Goal: Task Accomplishment & Management: Manage account settings

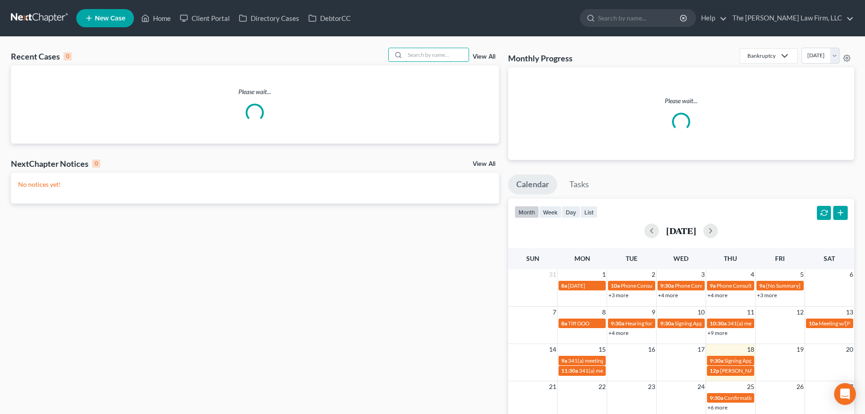
click at [429, 54] on input "search" at bounding box center [437, 54] width 64 height 13
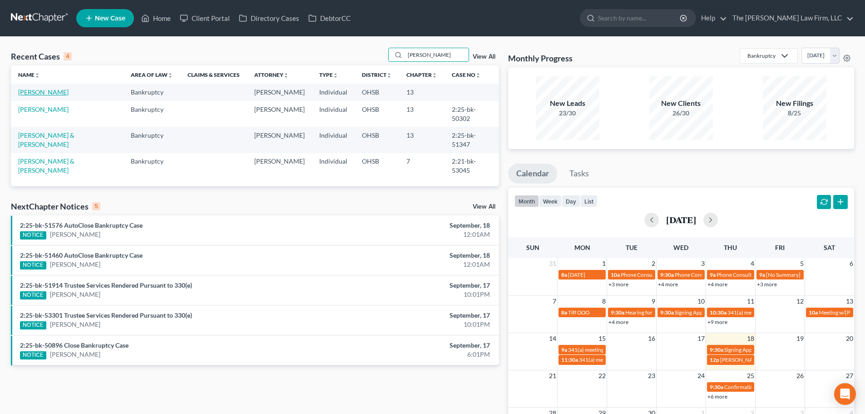
type input "[PERSON_NAME]"
click at [44, 93] on link "[PERSON_NAME]" at bounding box center [43, 92] width 50 height 8
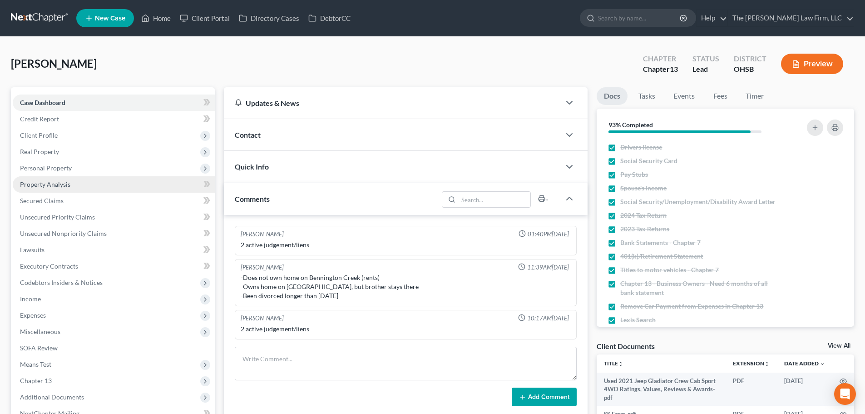
click at [67, 183] on span "Property Analysis" at bounding box center [45, 184] width 50 height 8
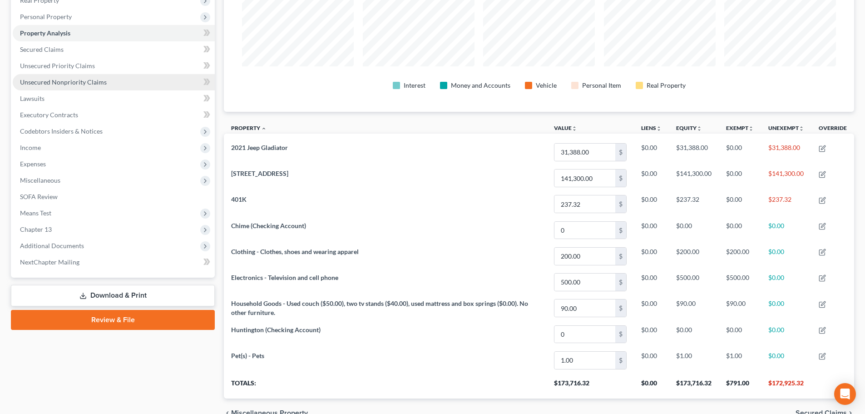
click at [74, 84] on span "Unsecured Nonpriority Claims" at bounding box center [63, 82] width 87 height 8
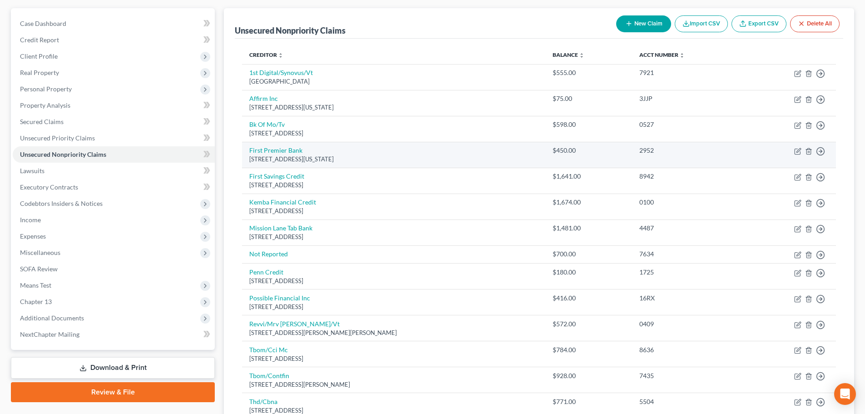
scroll to position [57, 0]
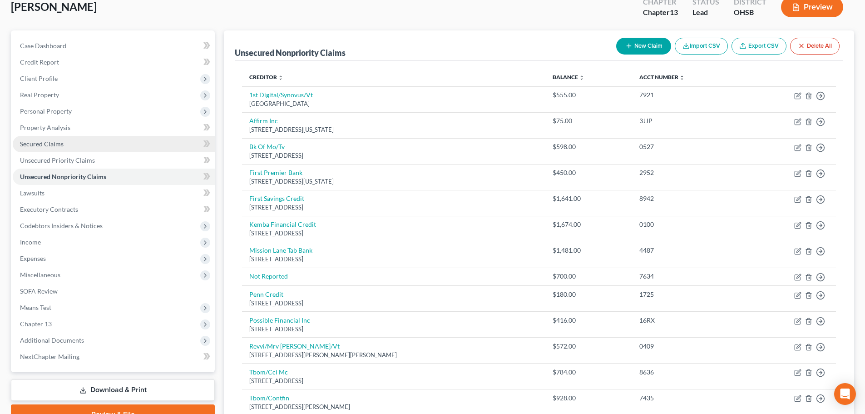
click at [73, 147] on link "Secured Claims" at bounding box center [114, 144] width 202 height 16
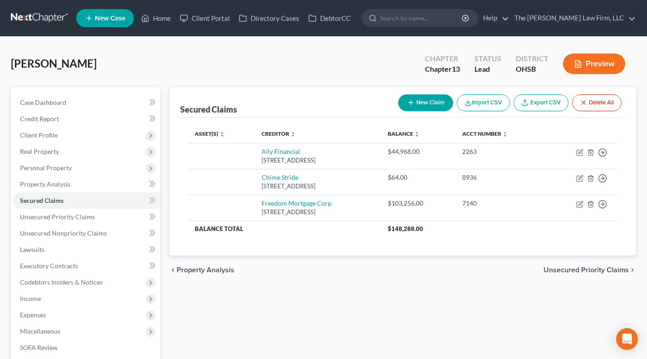
scroll to position [75, 0]
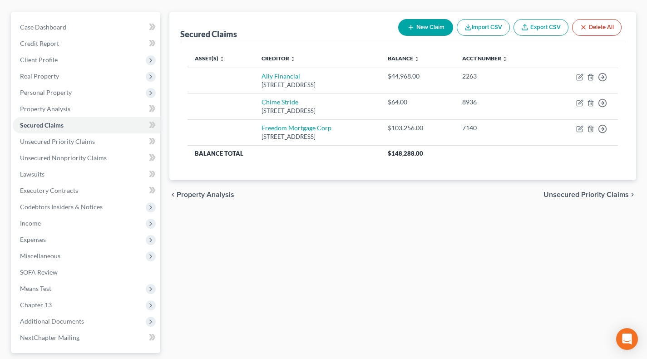
click at [40, 290] on span "Means Test" at bounding box center [35, 289] width 31 height 8
click at [64, 307] on span "Means Test Qualifier" at bounding box center [67, 305] width 58 height 8
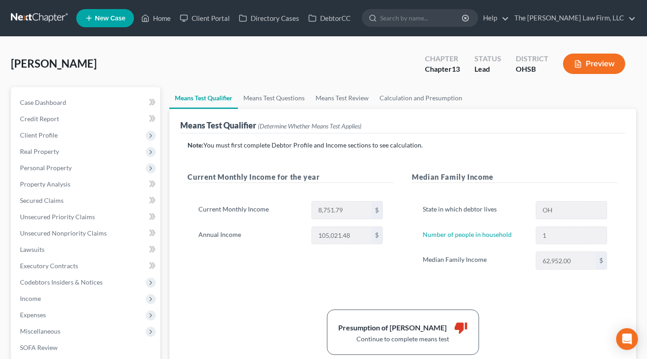
drag, startPoint x: 158, startPoint y: 64, endPoint x: 159, endPoint y: 69, distance: 5.3
click at [158, 64] on div "Mayes, Paul Upgraded Chapter Chapter 13 Status Lead District OHSB Preview" at bounding box center [323, 67] width 625 height 39
click at [39, 106] on link "Case Dashboard" at bounding box center [87, 102] width 148 height 16
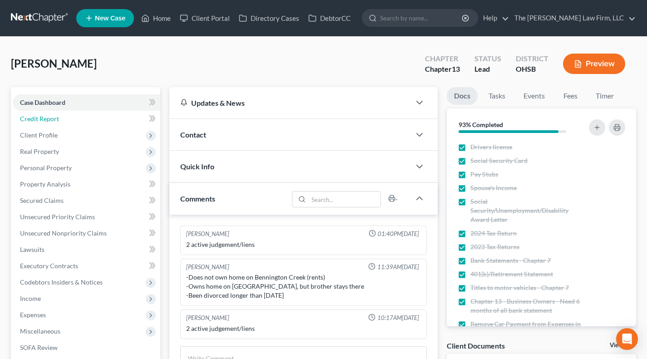
click at [45, 113] on link "Credit Report" at bounding box center [87, 119] width 148 height 16
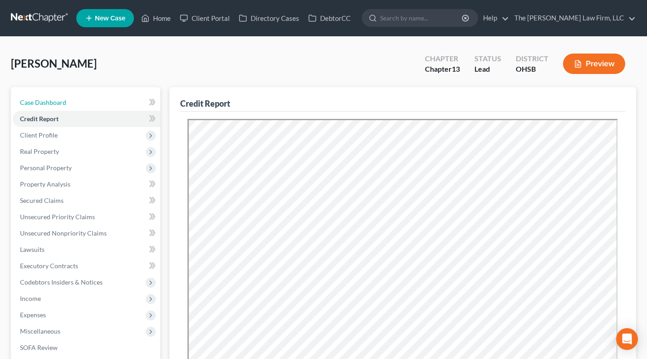
click at [57, 99] on span "Case Dashboard" at bounding box center [43, 102] width 46 height 8
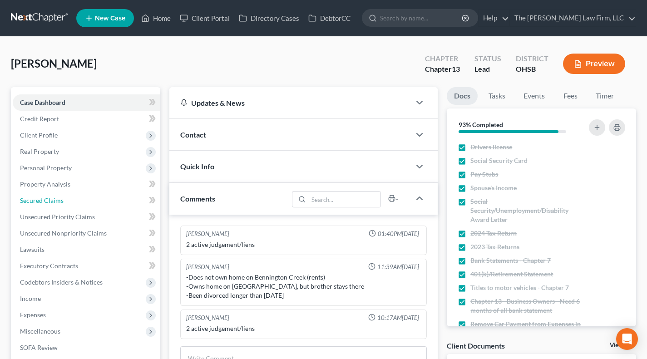
click at [50, 198] on span "Secured Claims" at bounding box center [42, 201] width 44 height 8
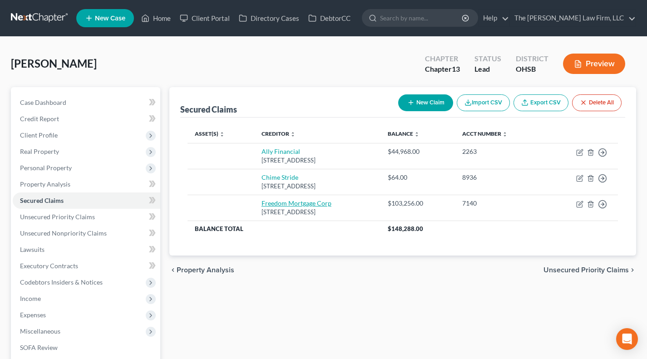
click at [299, 202] on link "Freedom Mortgage Corp" at bounding box center [296, 203] width 70 height 8
select select "9"
select select "0"
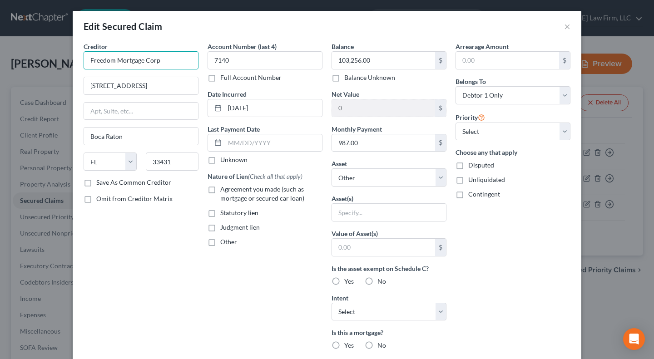
click at [163, 55] on input "Freedom Mortgage Corp" at bounding box center [141, 60] width 115 height 18
click at [564, 25] on button "×" at bounding box center [567, 26] width 6 height 11
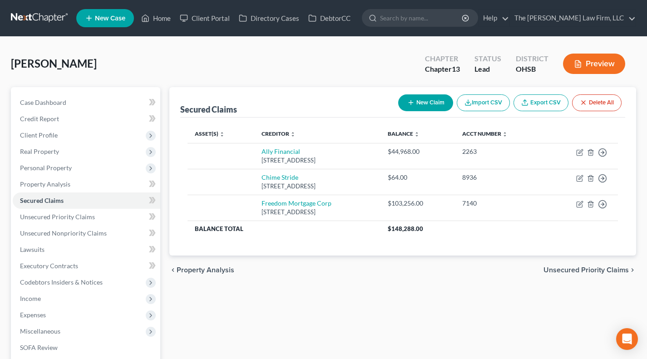
click at [37, 131] on span "Client Profile" at bounding box center [39, 135] width 38 height 8
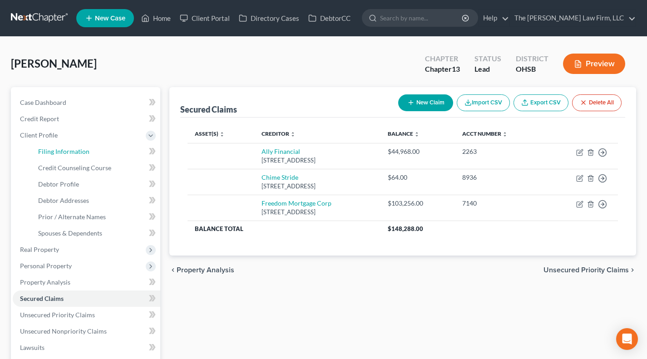
click at [56, 153] on span "Filing Information" at bounding box center [63, 152] width 51 height 8
select select "1"
select select "0"
select select "3"
select select "36"
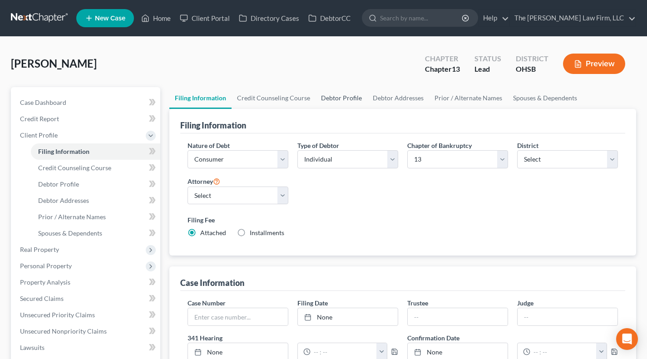
click at [337, 102] on link "Debtor Profile" at bounding box center [341, 98] width 52 height 22
select select "0"
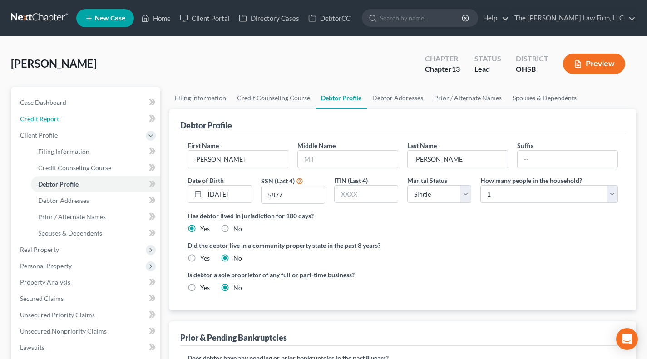
click at [66, 121] on link "Credit Report" at bounding box center [87, 119] width 148 height 16
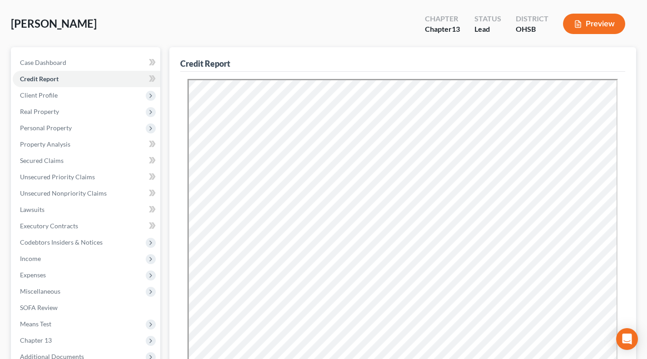
scroll to position [75, 0]
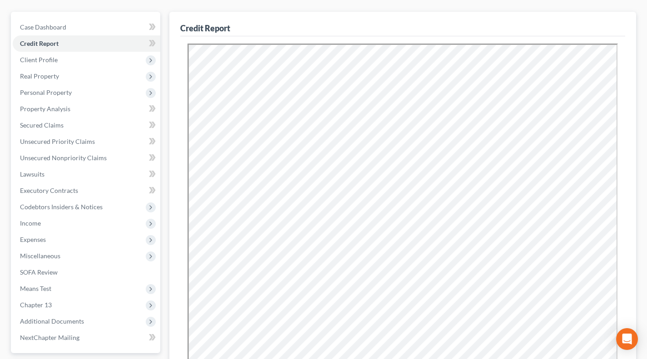
click at [179, 165] on div "Credit Report Resubmit Download Re-Import Creditors" at bounding box center [402, 235] width 467 height 446
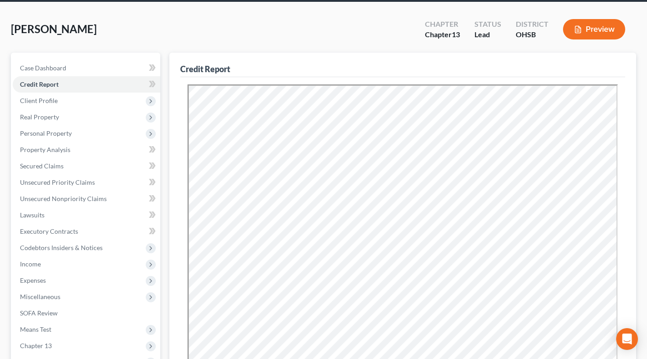
scroll to position [0, 0]
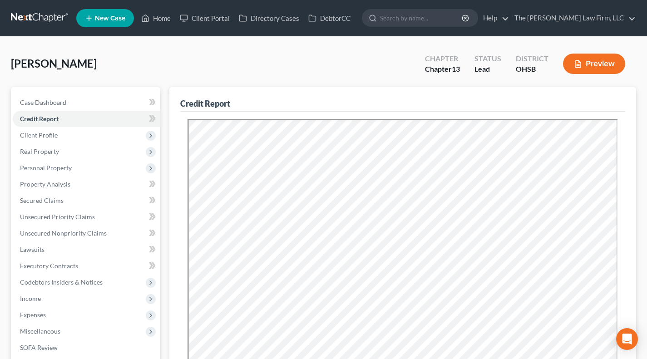
click at [82, 138] on span "Client Profile" at bounding box center [87, 135] width 148 height 16
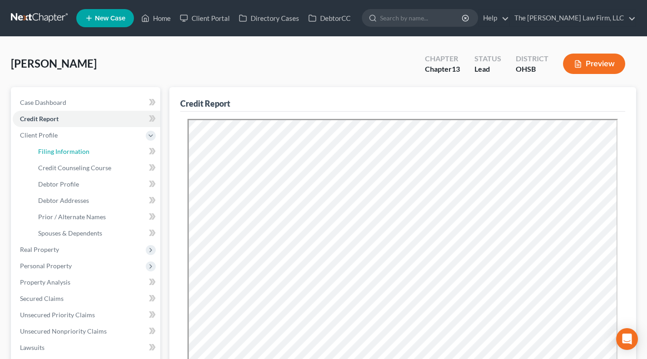
click at [78, 146] on link "Filing Information" at bounding box center [95, 151] width 129 height 16
select select "1"
select select "0"
select select "3"
select select "62"
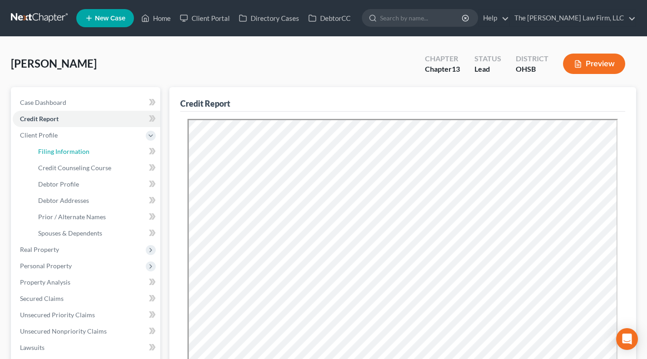
select select "2"
select select "36"
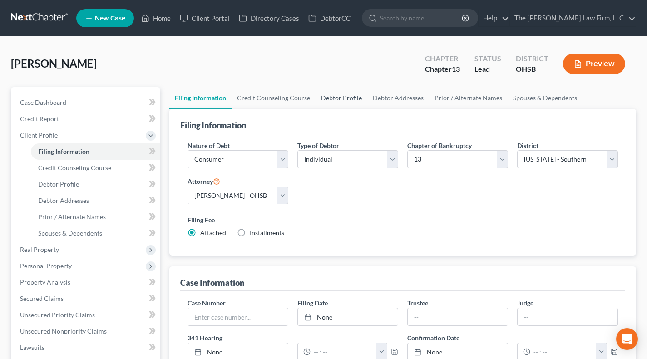
click at [325, 95] on link "Debtor Profile" at bounding box center [341, 98] width 52 height 22
select select "0"
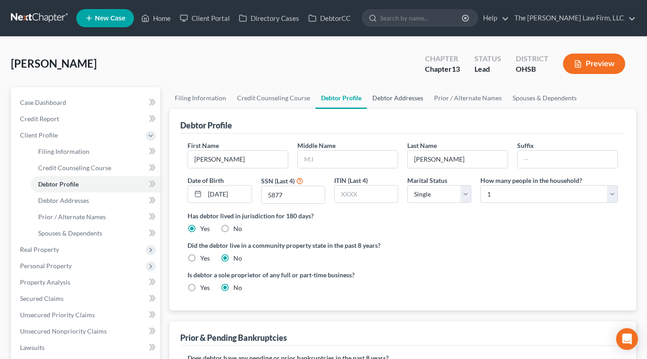
click at [383, 94] on link "Debtor Addresses" at bounding box center [398, 98] width 62 height 22
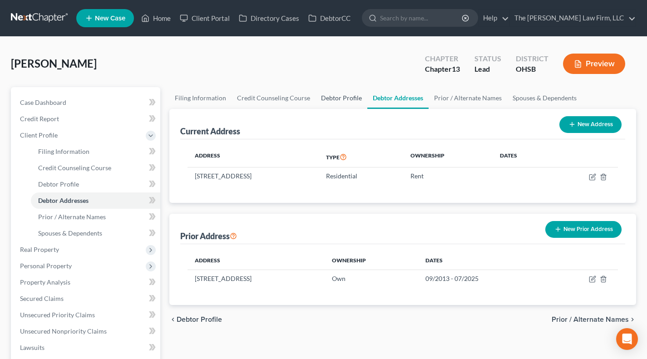
click at [341, 100] on link "Debtor Profile" at bounding box center [341, 98] width 52 height 22
select select "0"
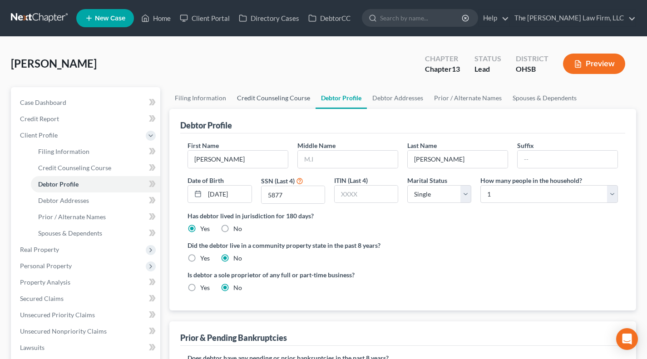
click at [276, 102] on link "Credit Counseling Course" at bounding box center [273, 98] width 84 height 22
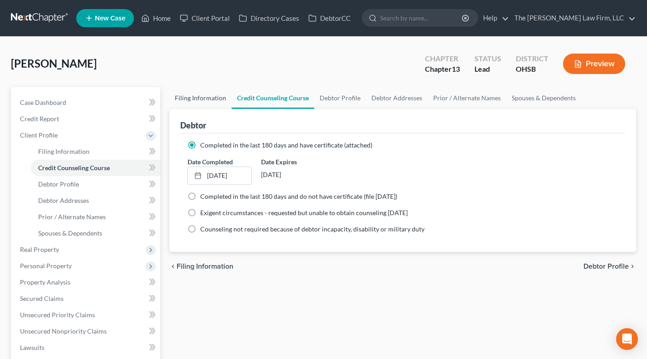
click at [217, 99] on link "Filing Information" at bounding box center [200, 98] width 62 height 22
select select "1"
select select "0"
select select "3"
select select "62"
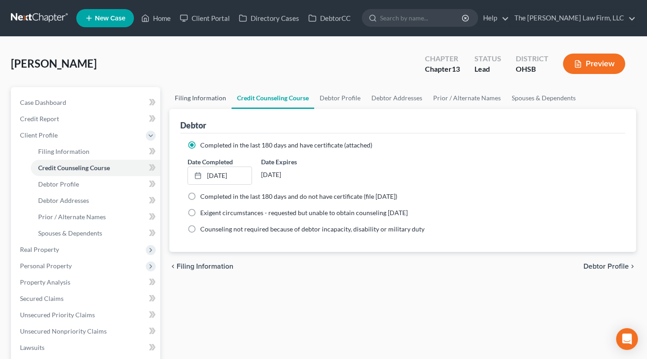
select select "2"
select select "36"
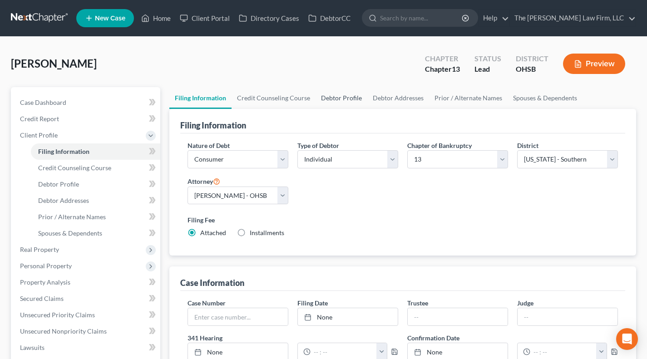
click at [330, 99] on link "Debtor Profile" at bounding box center [341, 98] width 52 height 22
select select "0"
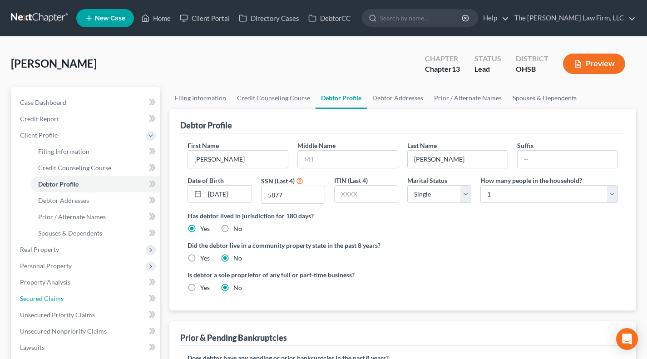
click at [68, 298] on link "Secured Claims" at bounding box center [87, 298] width 148 height 16
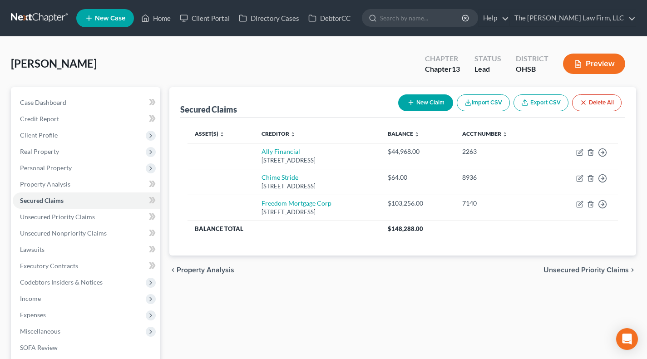
click at [55, 164] on span "Personal Property" at bounding box center [46, 168] width 52 height 8
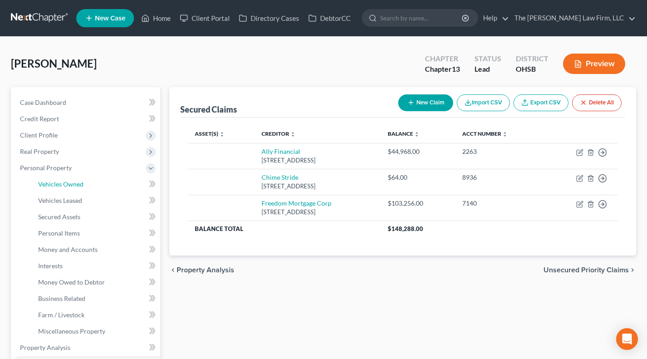
click at [63, 182] on span "Vehicles Owned" at bounding box center [60, 184] width 45 height 8
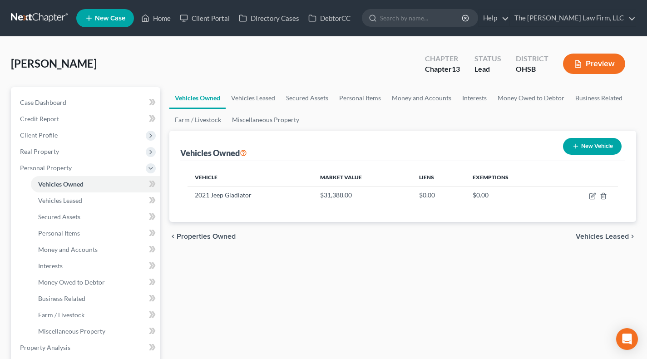
click at [460, 287] on div "Vehicles Owned Vehicles Leased Secured Assets Personal Items Money and Accounts…" at bounding box center [403, 365] width 476 height 557
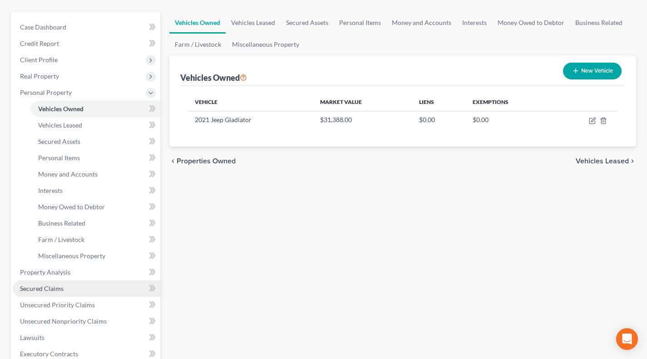
click at [60, 286] on span "Secured Claims" at bounding box center [42, 289] width 44 height 8
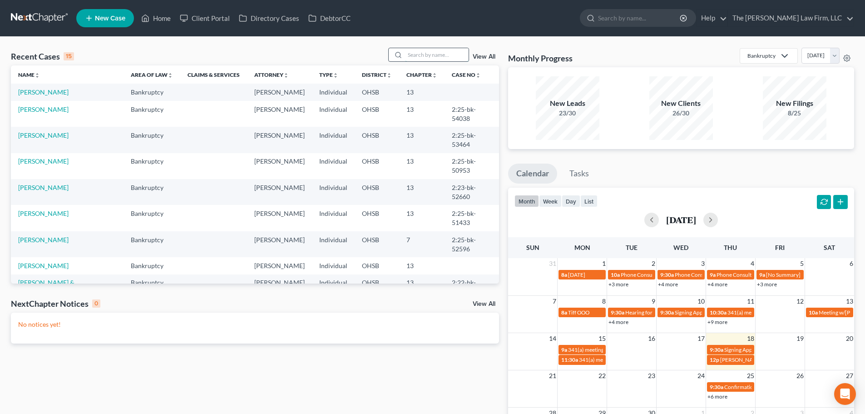
click at [424, 61] on input "search" at bounding box center [437, 54] width 64 height 13
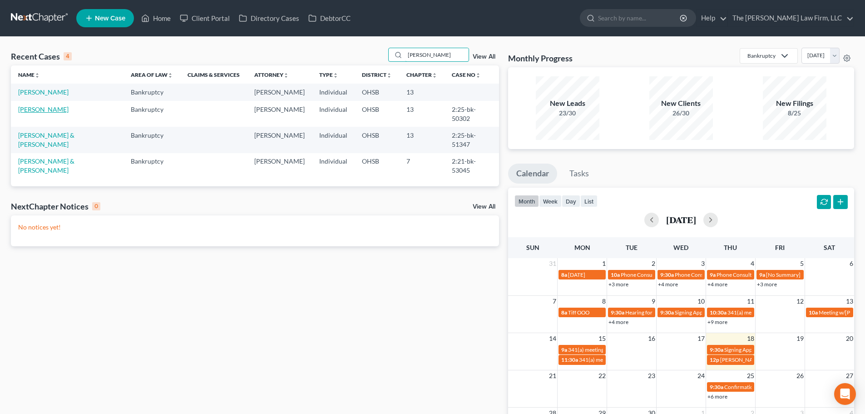
type input "[PERSON_NAME]"
click at [39, 110] on link "[PERSON_NAME]" at bounding box center [43, 109] width 50 height 8
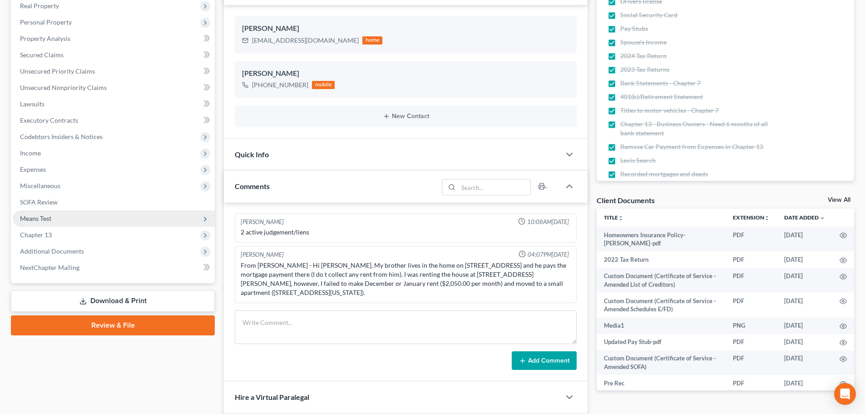
scroll to position [151, 0]
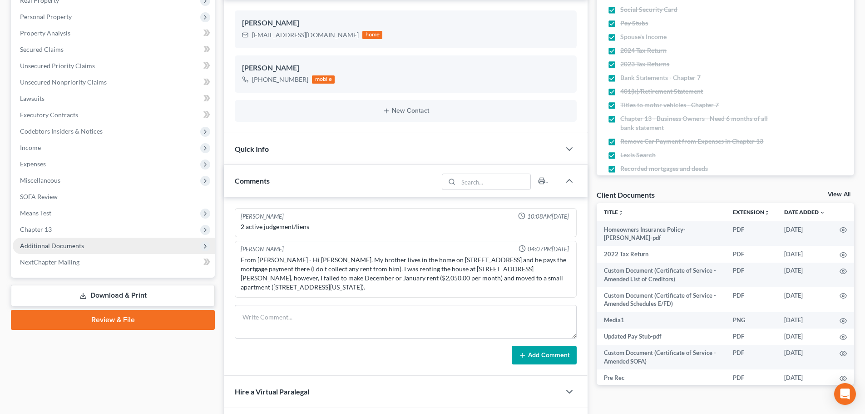
click at [74, 248] on span "Additional Documents" at bounding box center [52, 245] width 64 height 8
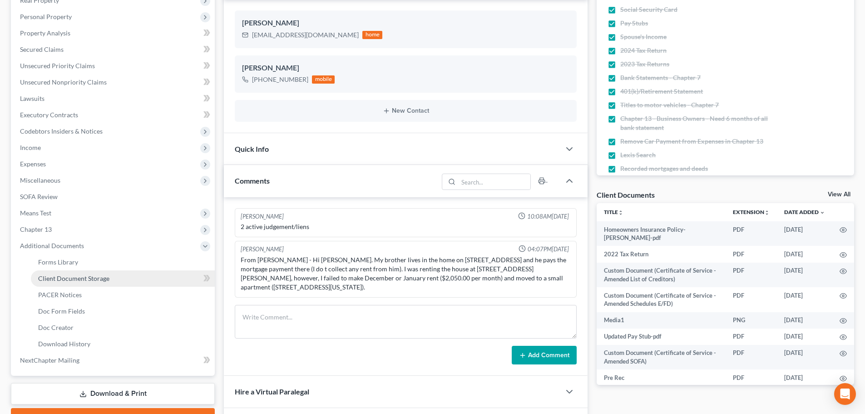
click at [87, 279] on span "Client Document Storage" at bounding box center [73, 278] width 71 height 8
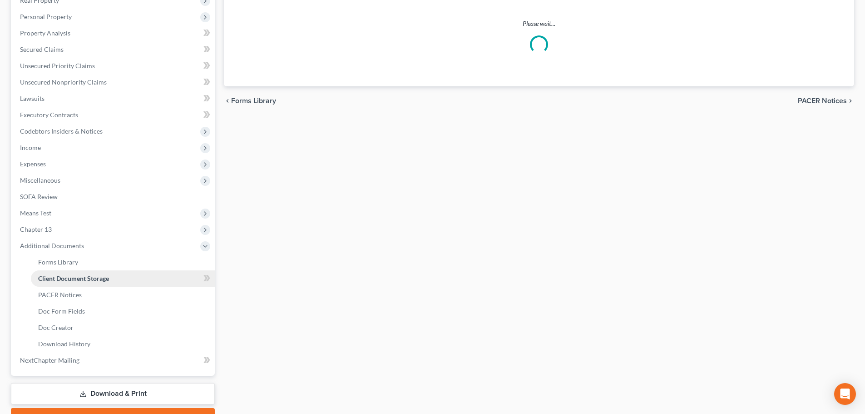
scroll to position [37, 0]
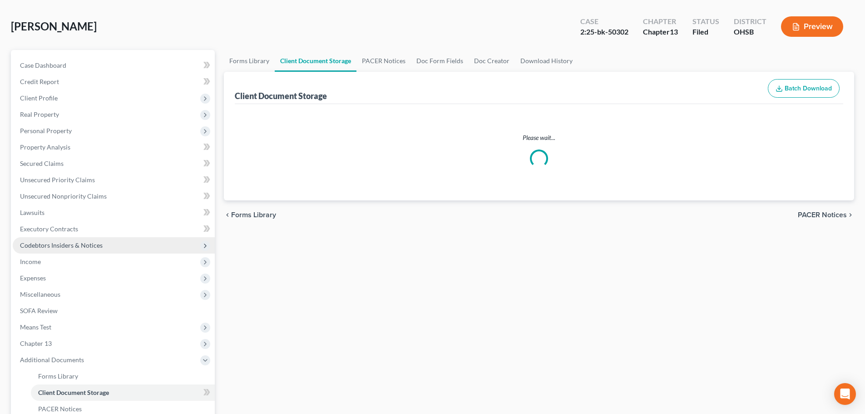
select select "52"
select select "61"
select select "7"
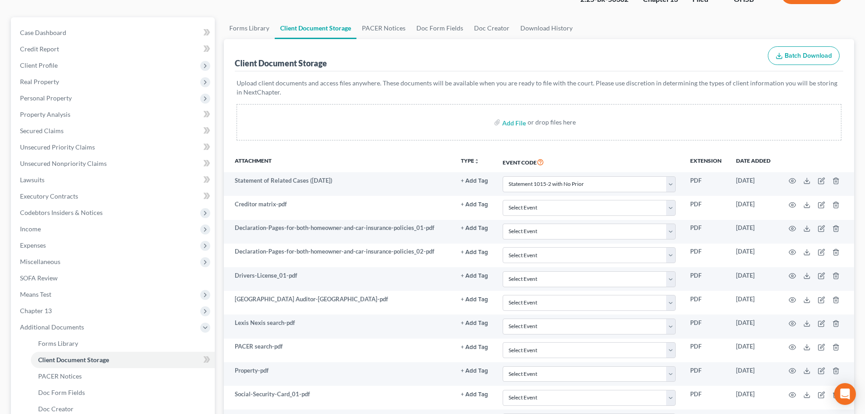
scroll to position [0, 0]
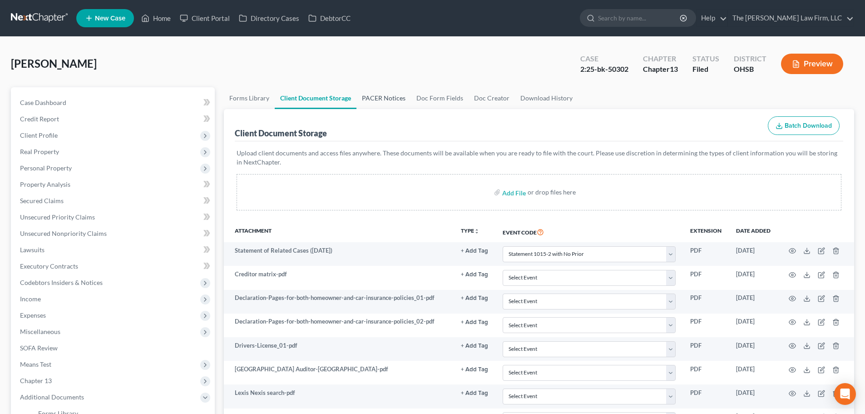
click at [370, 103] on link "PACER Notices" at bounding box center [383, 98] width 54 height 22
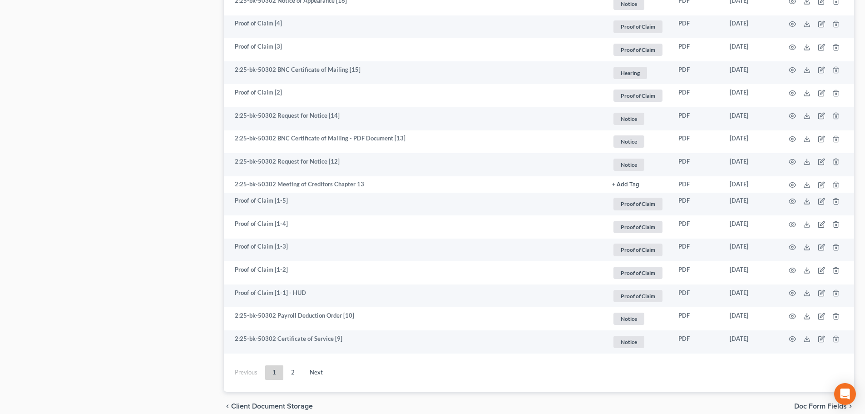
scroll to position [1613, 0]
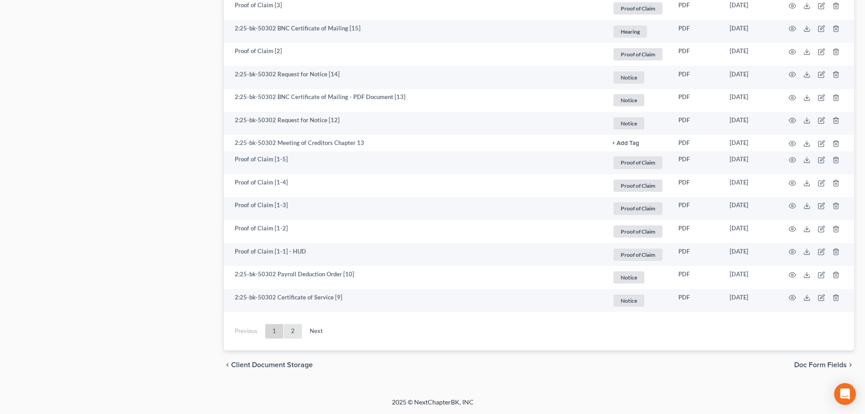
click at [297, 331] on link "2" at bounding box center [293, 331] width 18 height 15
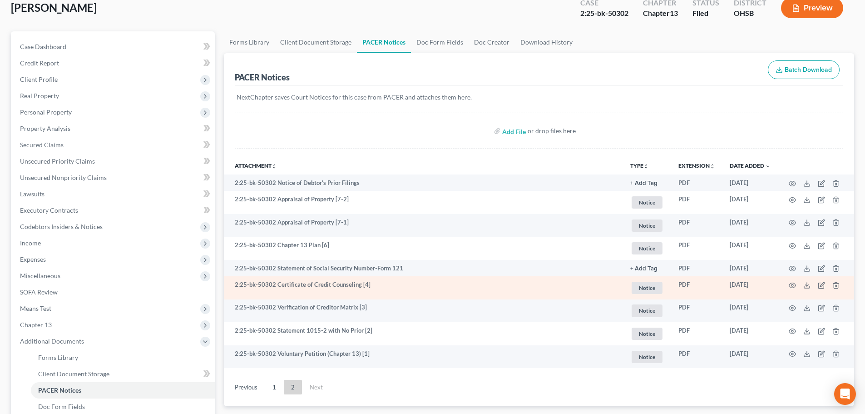
scroll to position [124, 0]
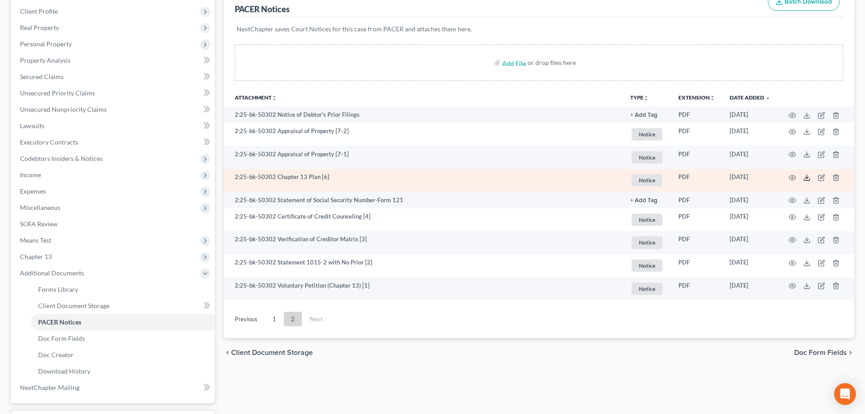
click at [805, 174] on icon at bounding box center [806, 177] width 7 height 7
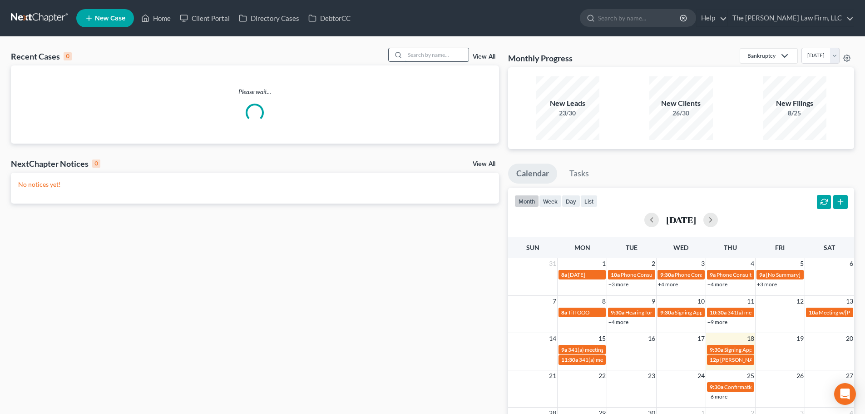
click at [449, 50] on input "search" at bounding box center [437, 54] width 64 height 13
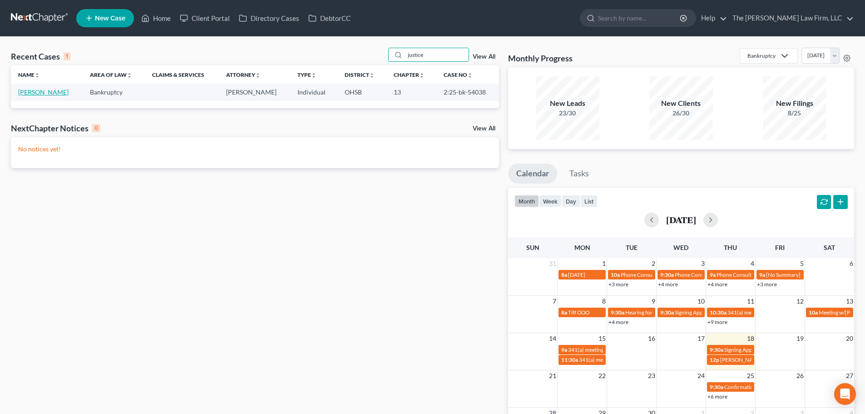
type input "justice"
click at [51, 94] on link "[PERSON_NAME]" at bounding box center [43, 92] width 50 height 8
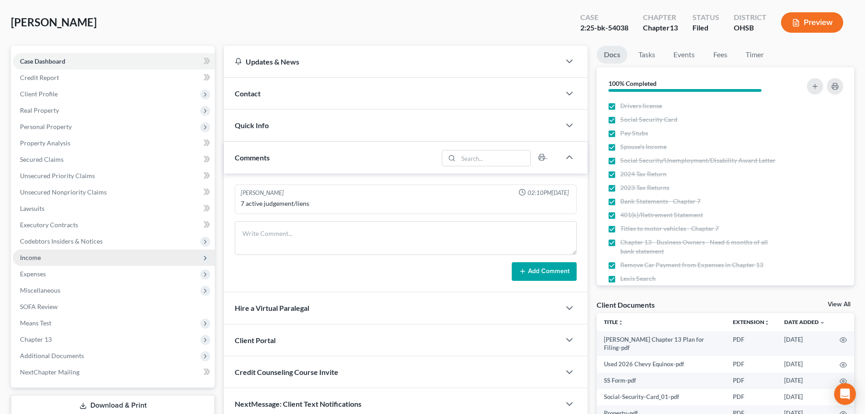
scroll to position [76, 0]
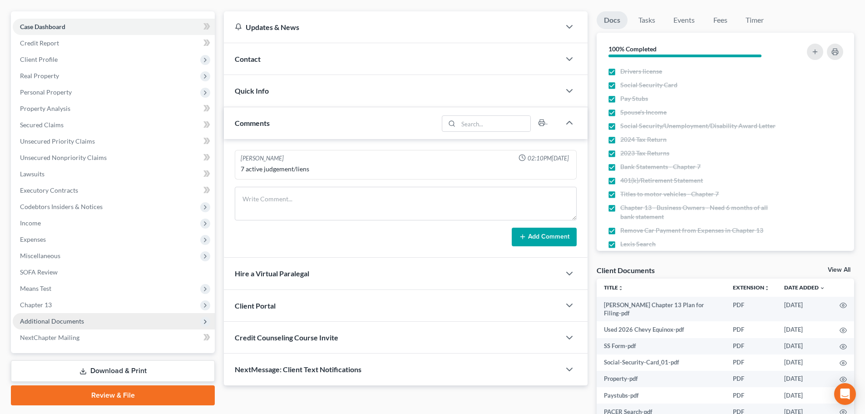
click at [83, 318] on span "Additional Documents" at bounding box center [114, 321] width 202 height 16
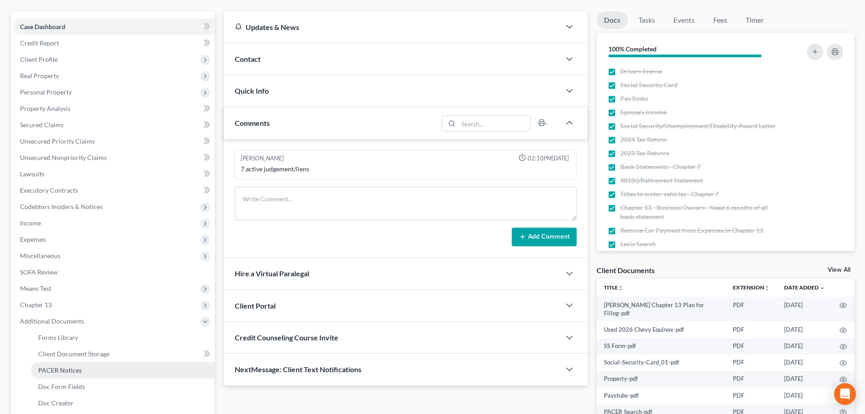
click at [65, 369] on span "PACER Notices" at bounding box center [60, 370] width 44 height 8
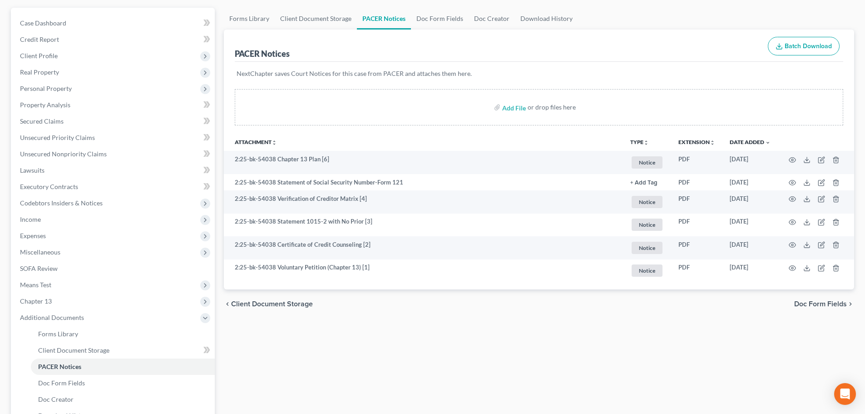
scroll to position [151, 0]
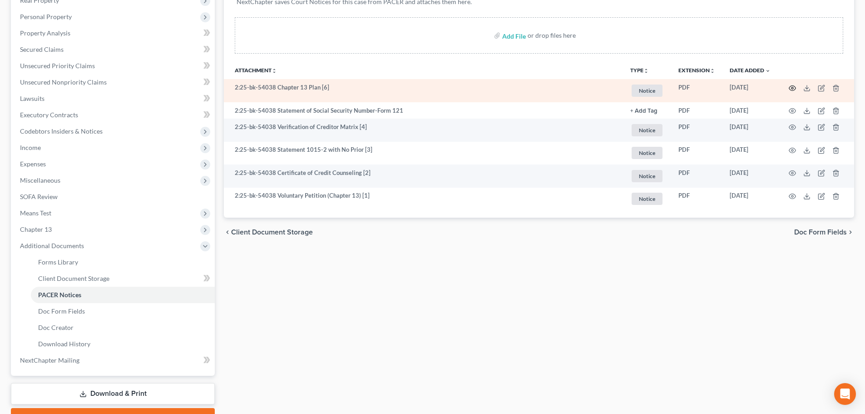
click at [793, 88] on icon "button" at bounding box center [791, 87] width 7 height 7
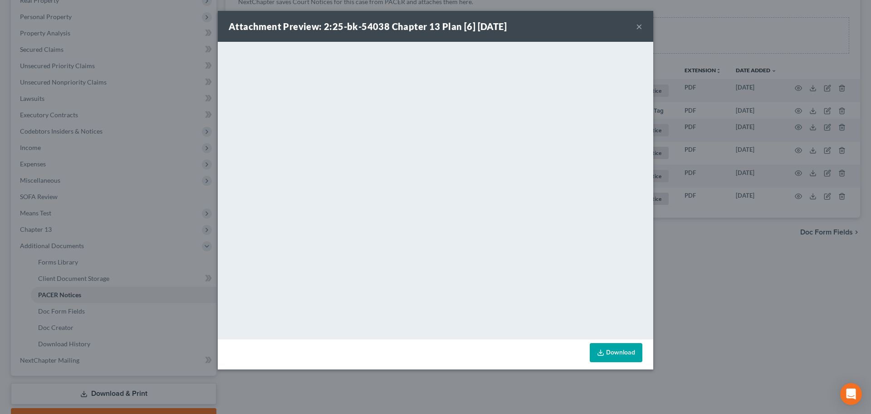
click at [640, 25] on button "×" at bounding box center [639, 26] width 6 height 11
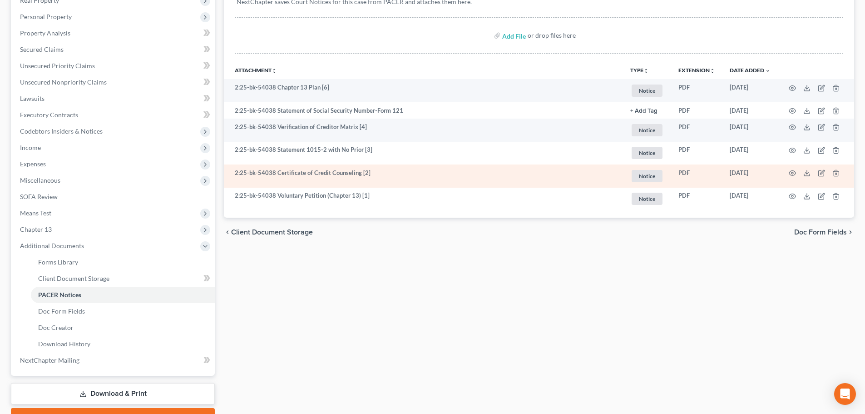
scroll to position [0, 0]
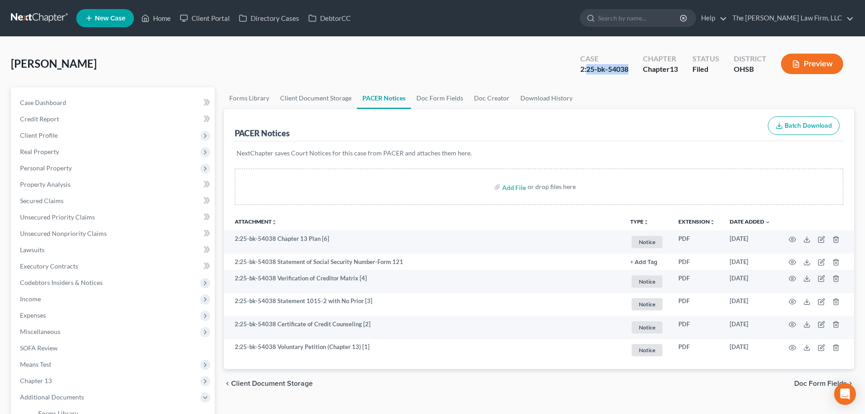
drag, startPoint x: 585, startPoint y: 69, endPoint x: 626, endPoint y: 68, distance: 41.3
click at [626, 68] on div "2:25-bk-54038" at bounding box center [604, 69] width 48 height 10
copy div "25-bk-54038"
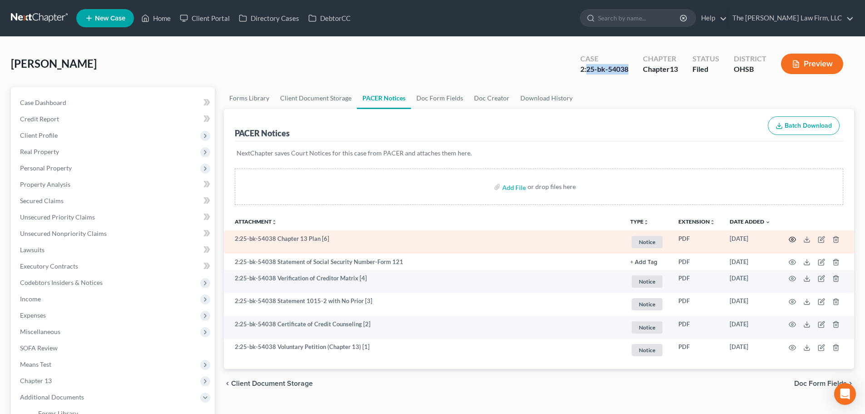
click at [793, 238] on icon "button" at bounding box center [791, 239] width 7 height 7
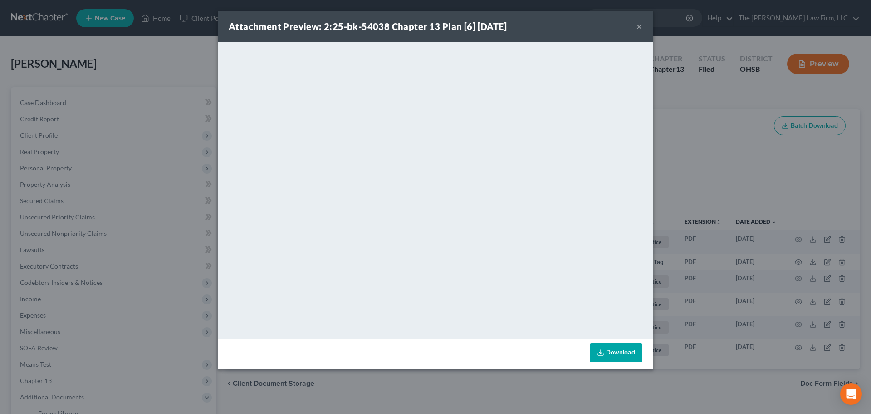
click at [638, 24] on button "×" at bounding box center [639, 26] width 6 height 11
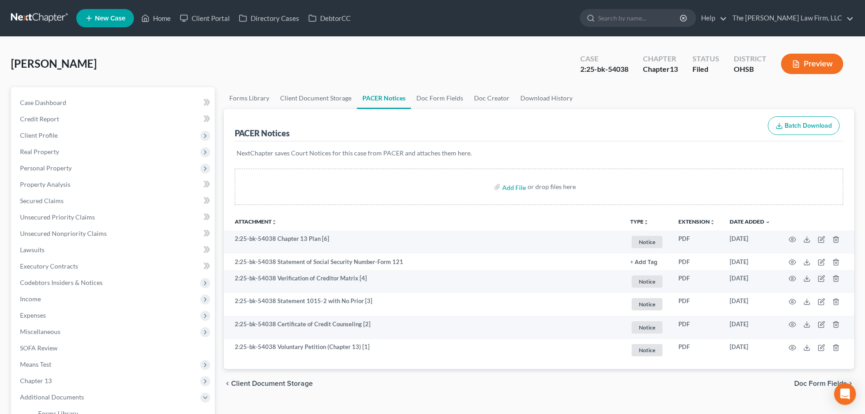
click at [622, 110] on div "PACER Notices Batch Download" at bounding box center [539, 125] width 608 height 33
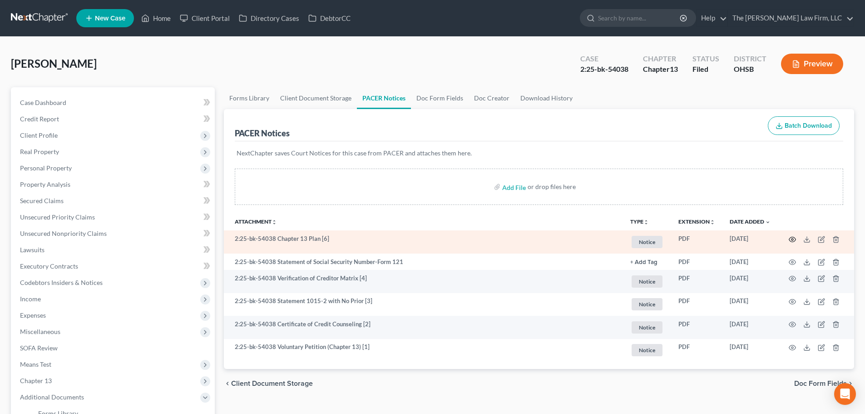
click at [793, 237] on icon "button" at bounding box center [791, 239] width 7 height 7
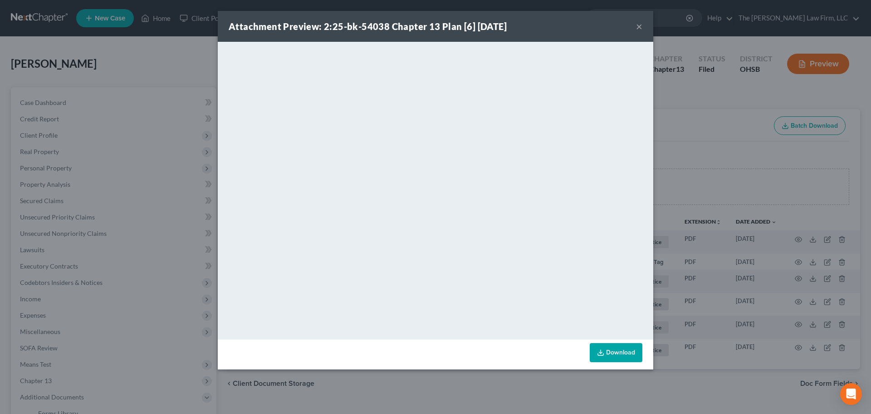
click at [641, 24] on button "×" at bounding box center [639, 26] width 6 height 11
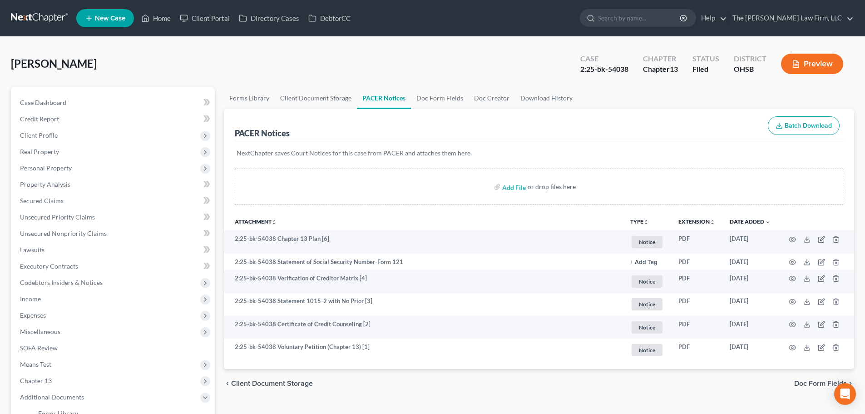
click at [37, 15] on link at bounding box center [40, 18] width 58 height 16
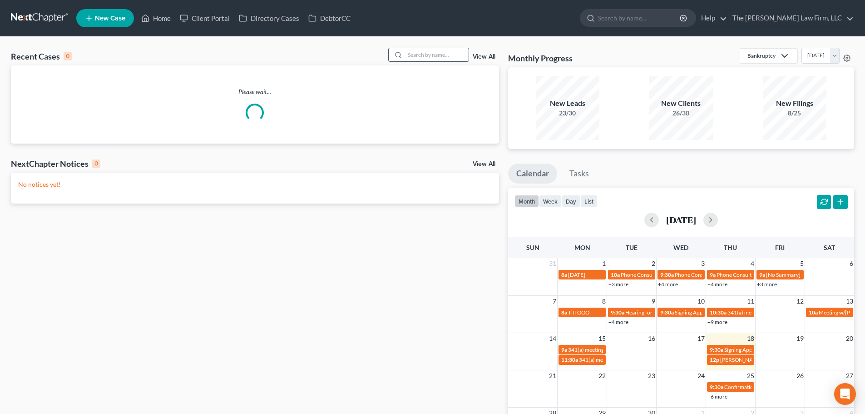
click at [419, 56] on input "search" at bounding box center [437, 54] width 64 height 13
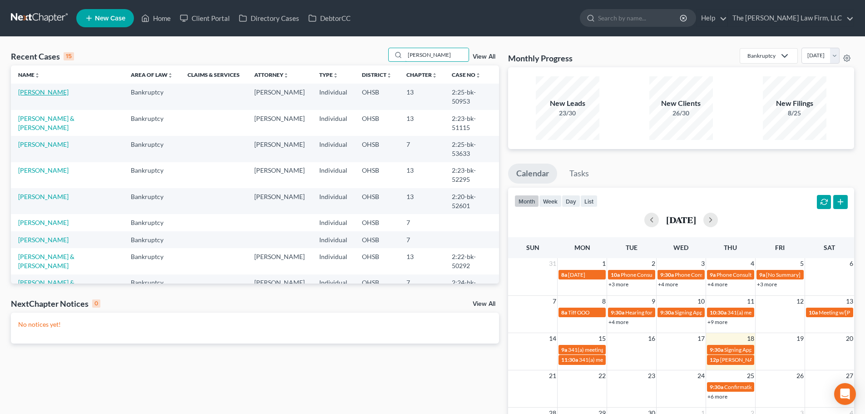
type input "williams"
click at [51, 92] on link "[PERSON_NAME]" at bounding box center [43, 92] width 50 height 8
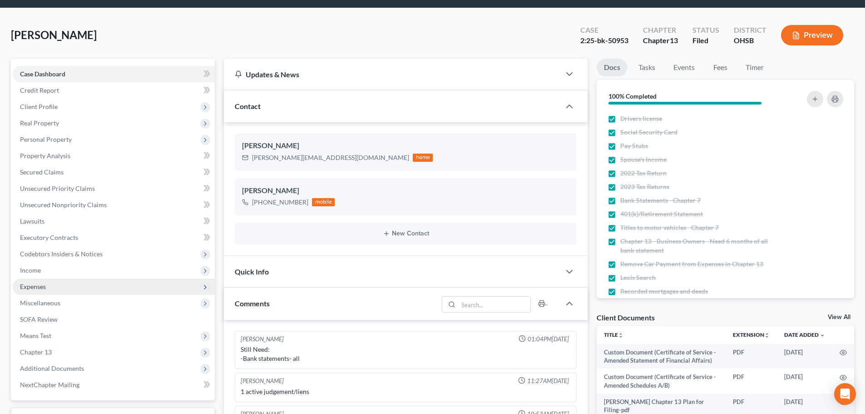
scroll to position [76, 0]
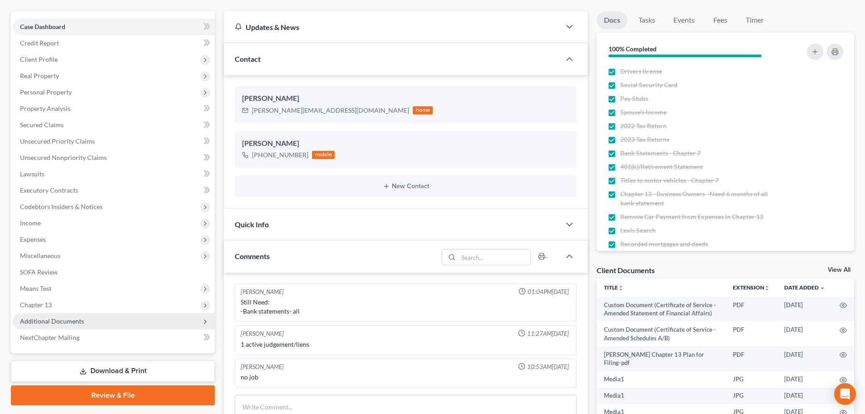
click at [67, 317] on span "Additional Documents" at bounding box center [52, 321] width 64 height 8
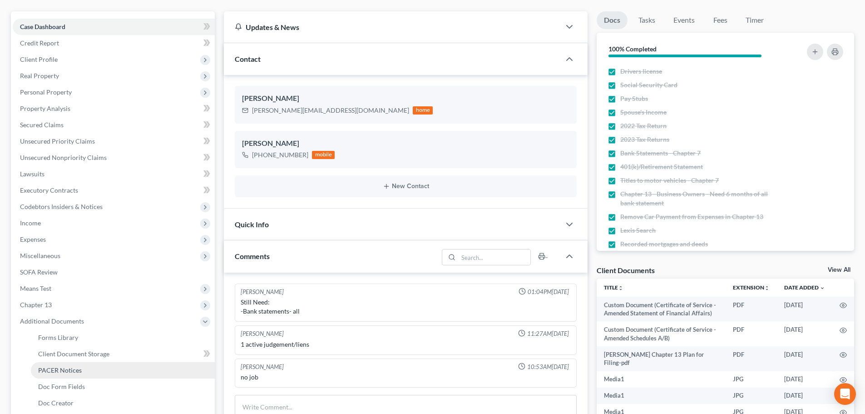
click at [61, 370] on span "PACER Notices" at bounding box center [60, 370] width 44 height 8
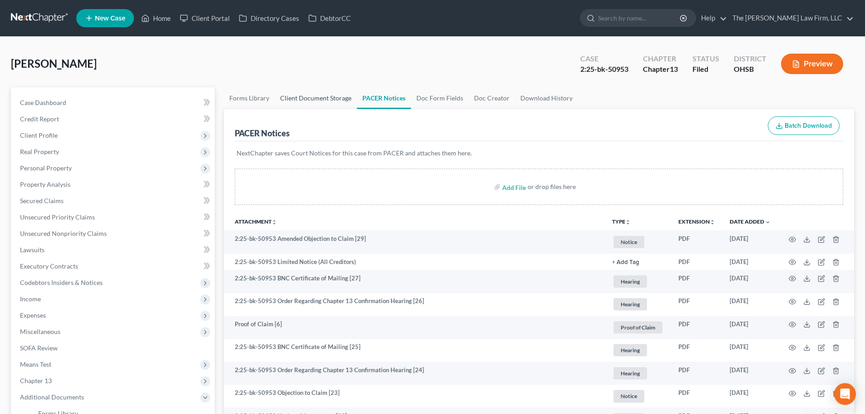
drag, startPoint x: 325, startPoint y: 94, endPoint x: 358, endPoint y: 93, distance: 33.1
click at [325, 94] on link "Client Document Storage" at bounding box center [316, 98] width 82 height 22
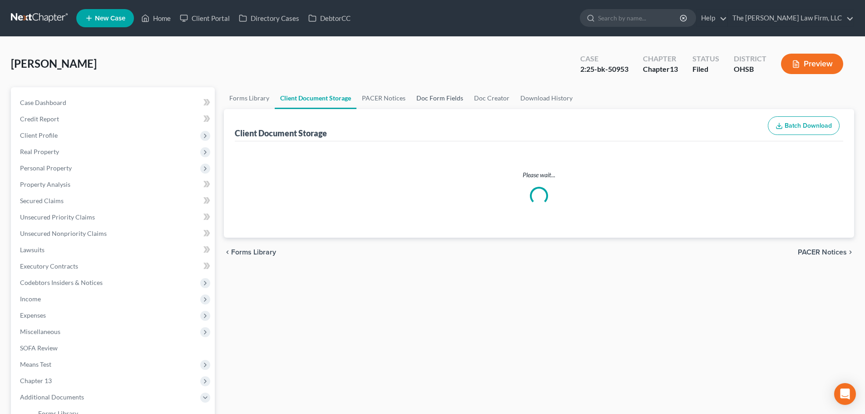
click at [427, 94] on link "Doc Form Fields" at bounding box center [440, 98] width 58 height 22
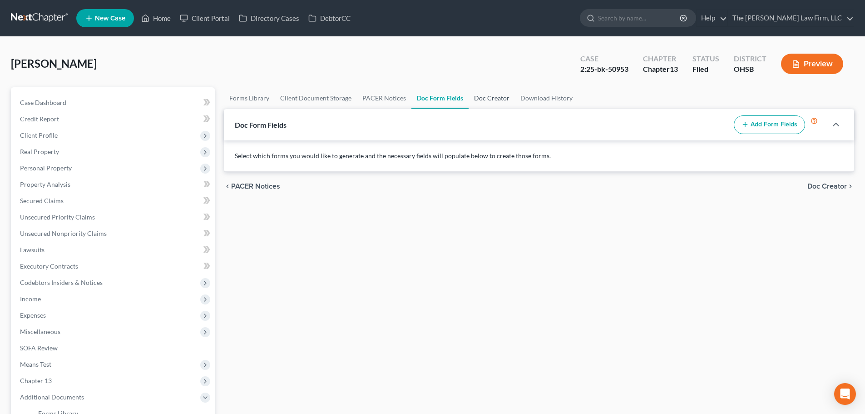
click at [478, 97] on link "Doc Creator" at bounding box center [491, 98] width 46 height 22
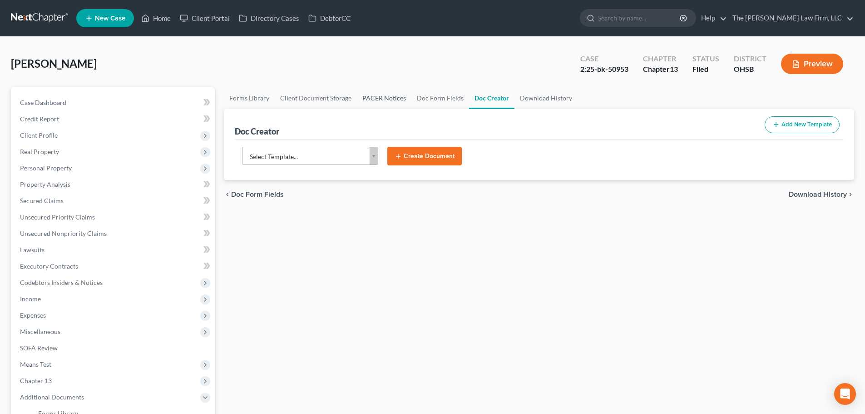
click at [393, 94] on link "PACER Notices" at bounding box center [384, 98] width 54 height 22
